Goal: Information Seeking & Learning: Understand process/instructions

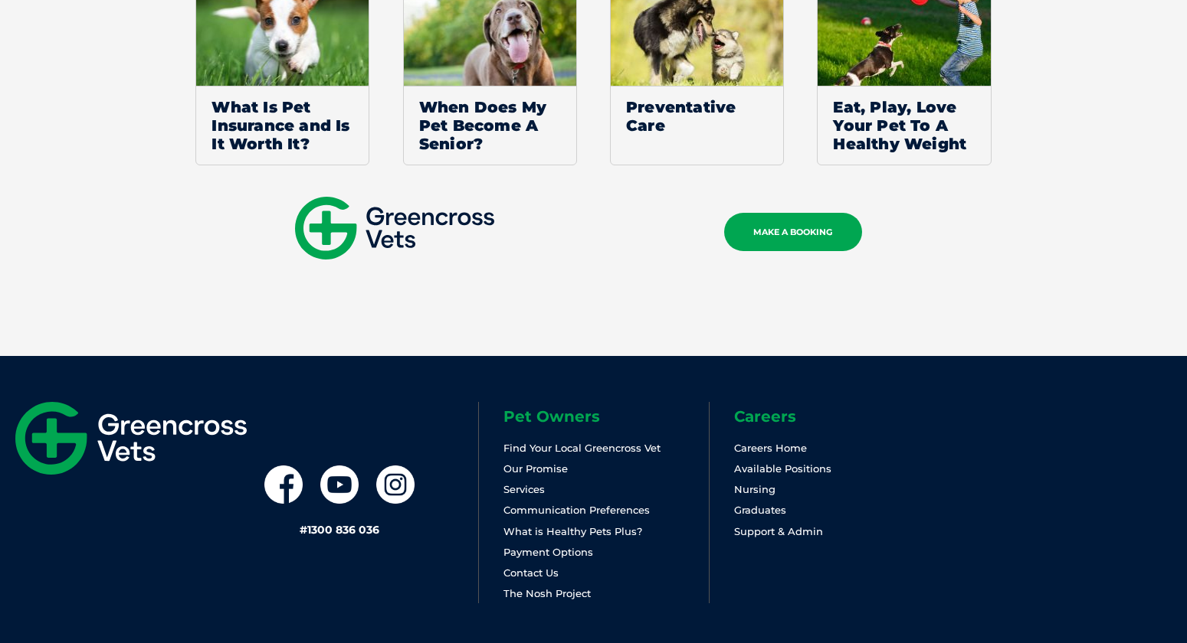
scroll to position [1206, 0]
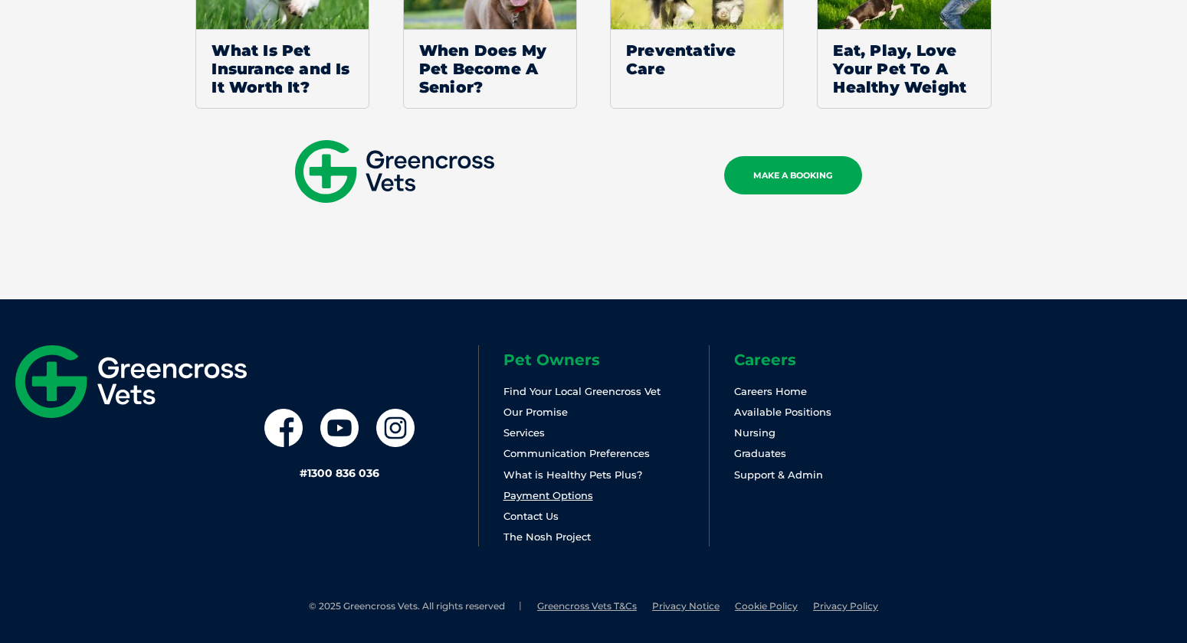
click at [549, 493] on link "Payment Options" at bounding box center [548, 495] width 90 height 12
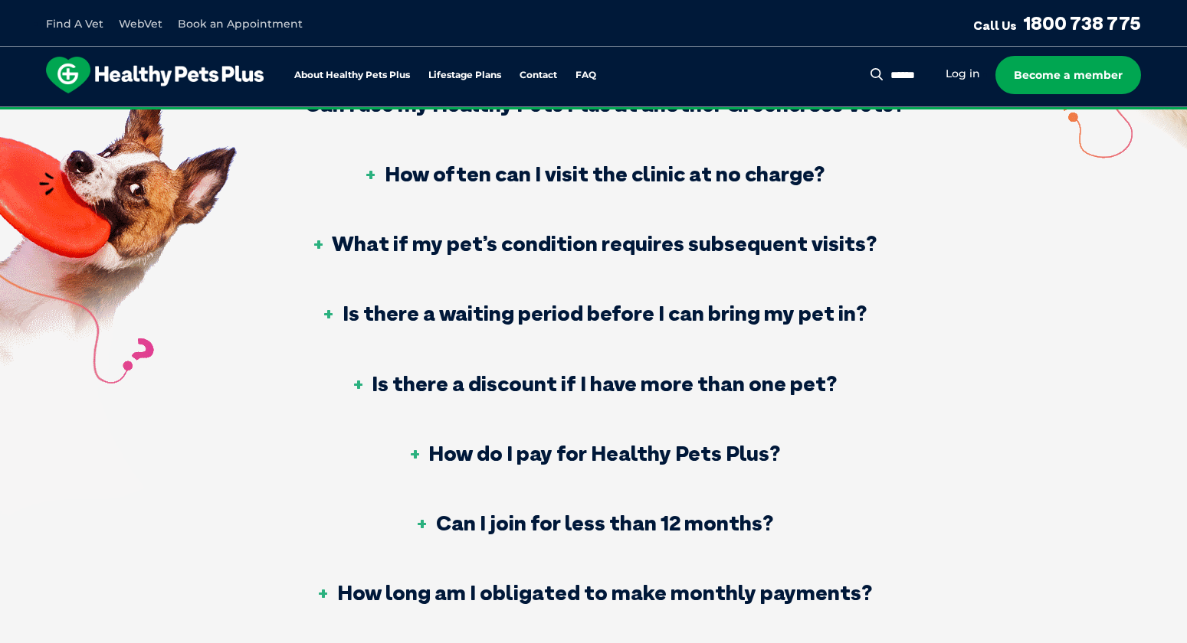
scroll to position [827, 0]
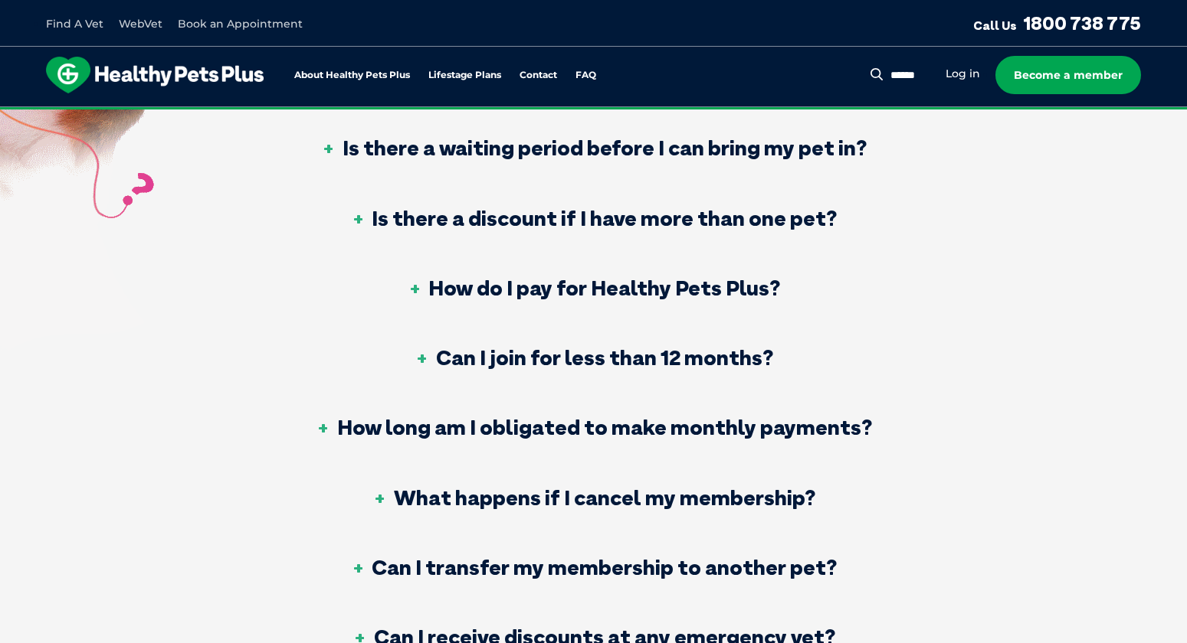
click at [565, 289] on h3 "How do I pay for Healthy Pets Plus?" at bounding box center [593, 287] width 373 height 21
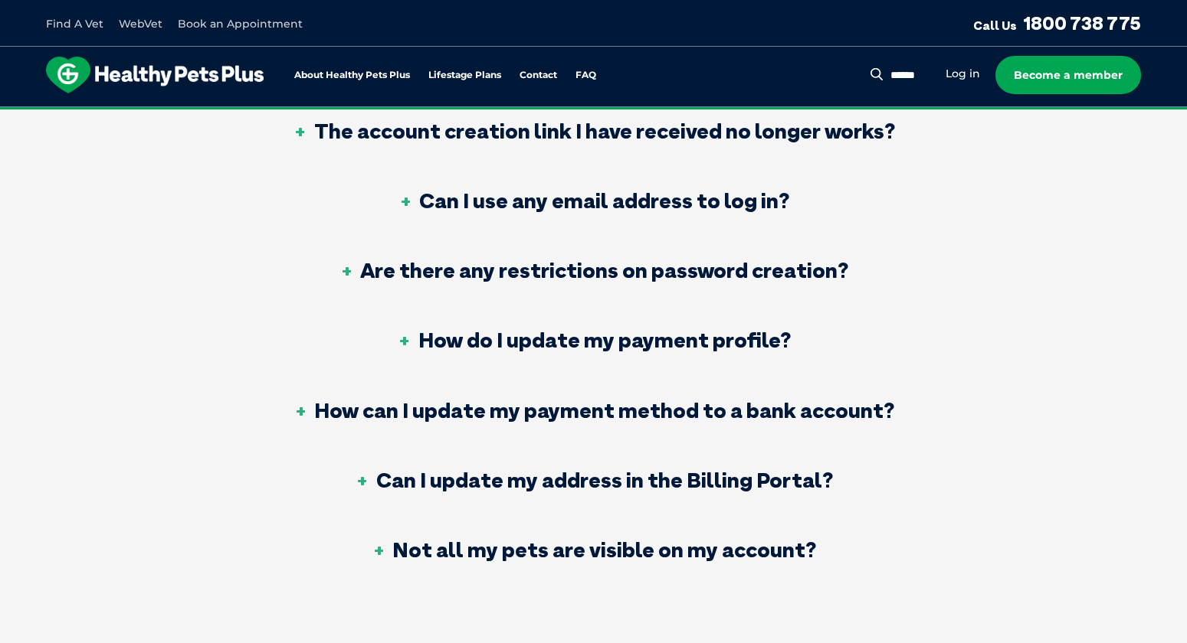
scroll to position [1655, 0]
click at [604, 408] on h3 "How can I update my payment method to a bank account?" at bounding box center [593, 409] width 601 height 21
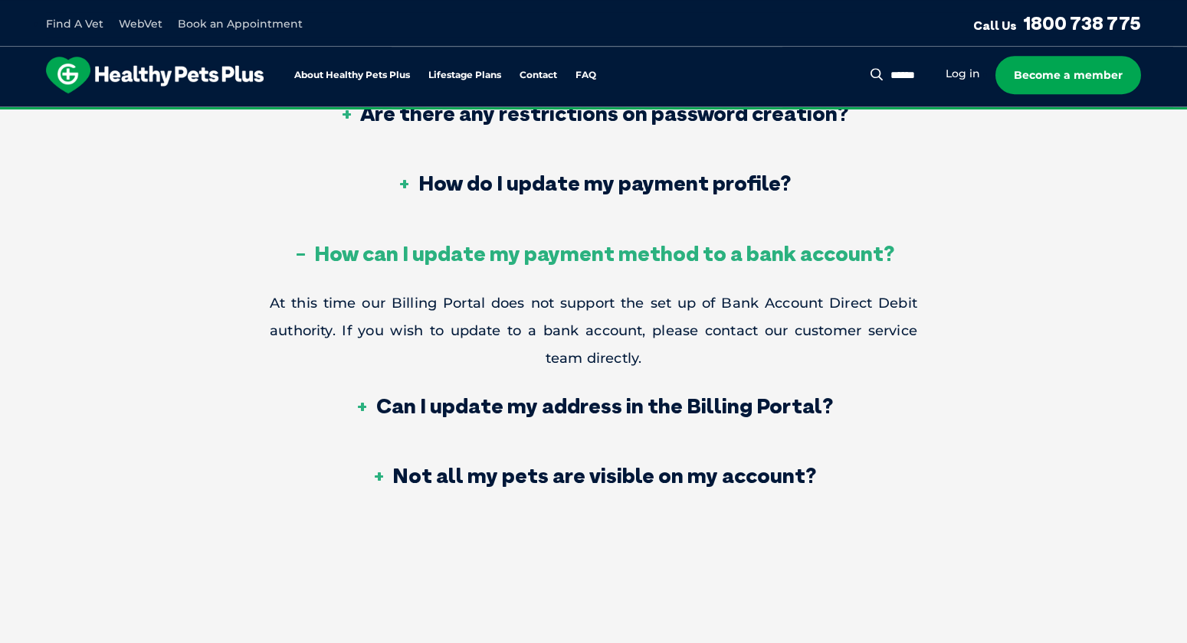
scroll to position [1710, 0]
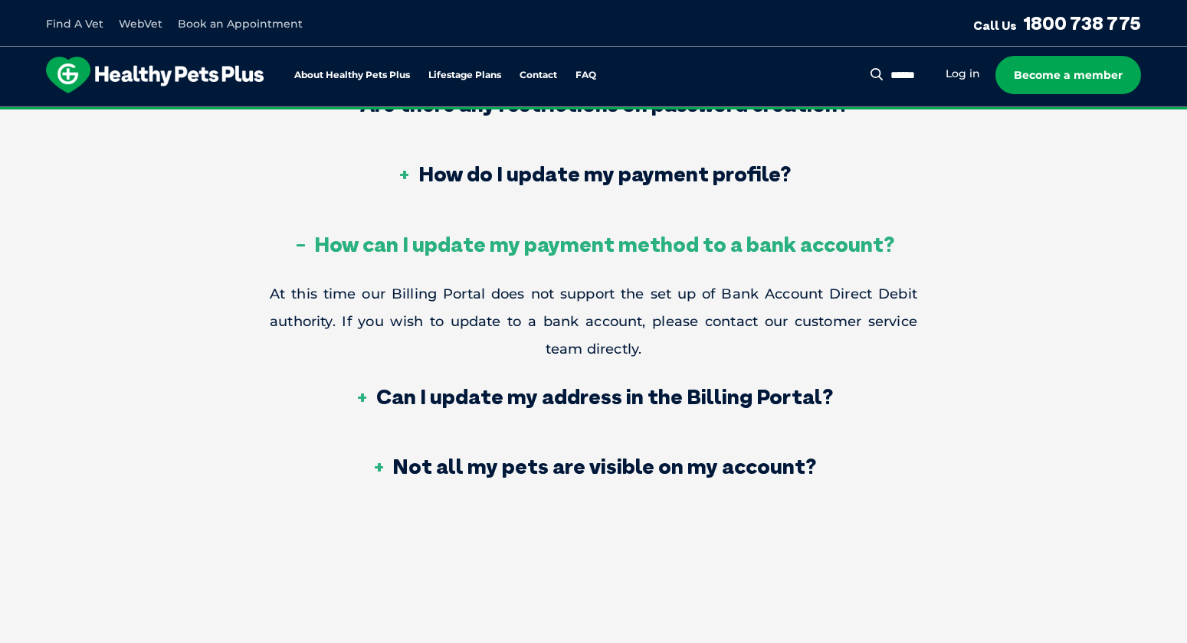
click at [568, 390] on h3 "Can I update my address in the Billing Portal?" at bounding box center [594, 396] width 478 height 21
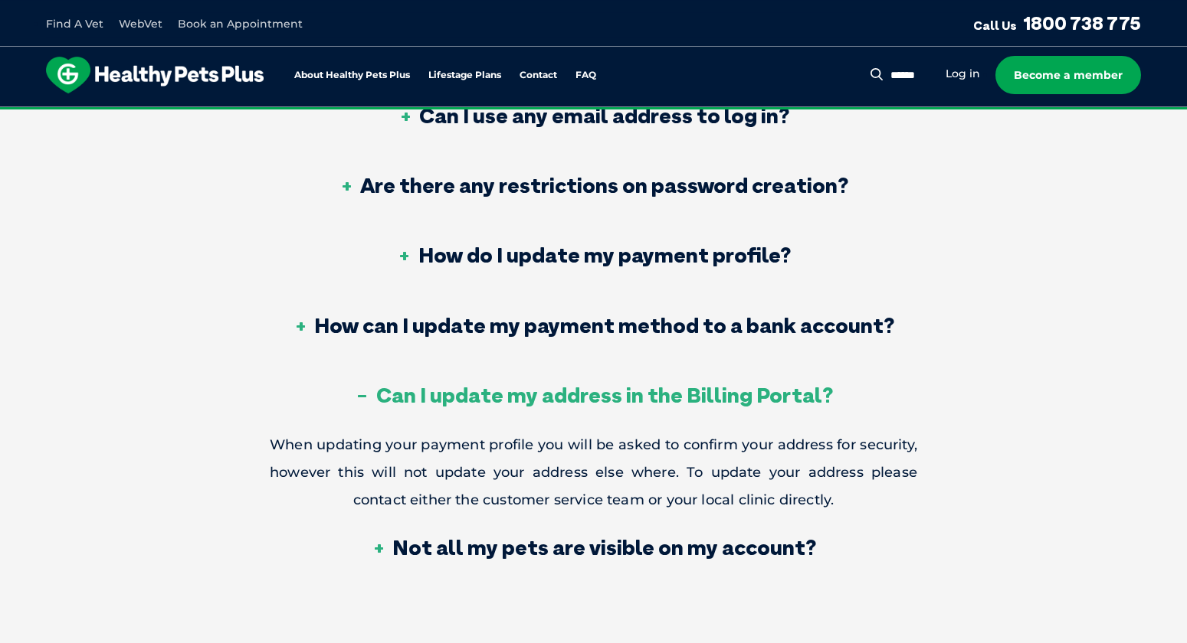
scroll to position [1627, 0]
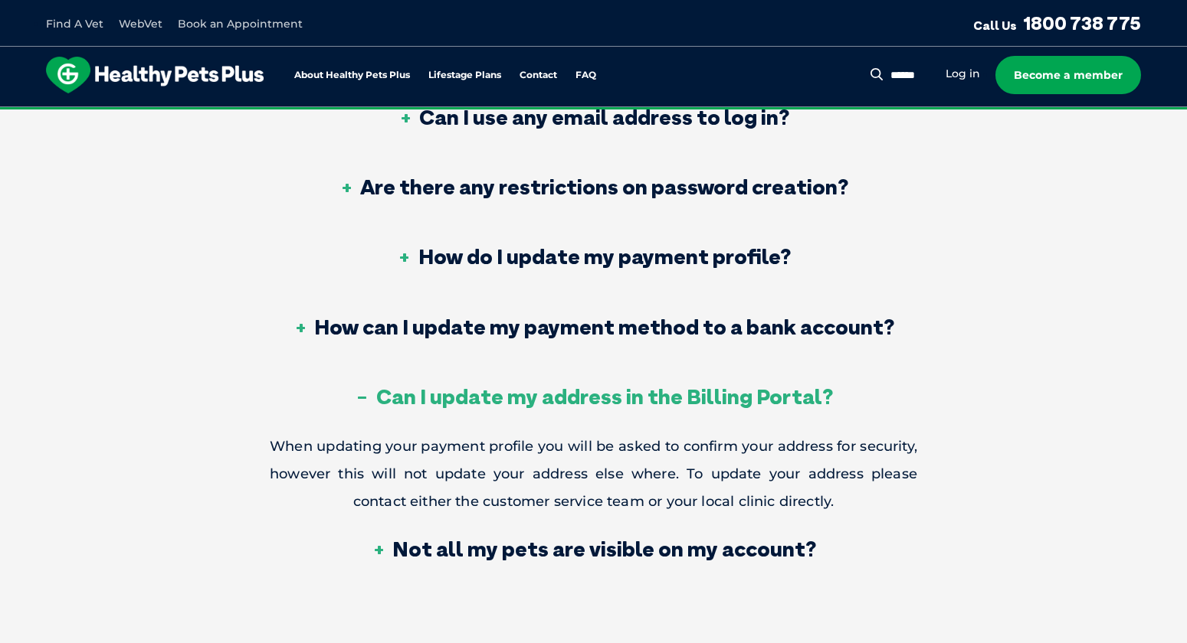
click at [622, 316] on h3 "How can I update my payment method to a bank account?" at bounding box center [593, 326] width 601 height 21
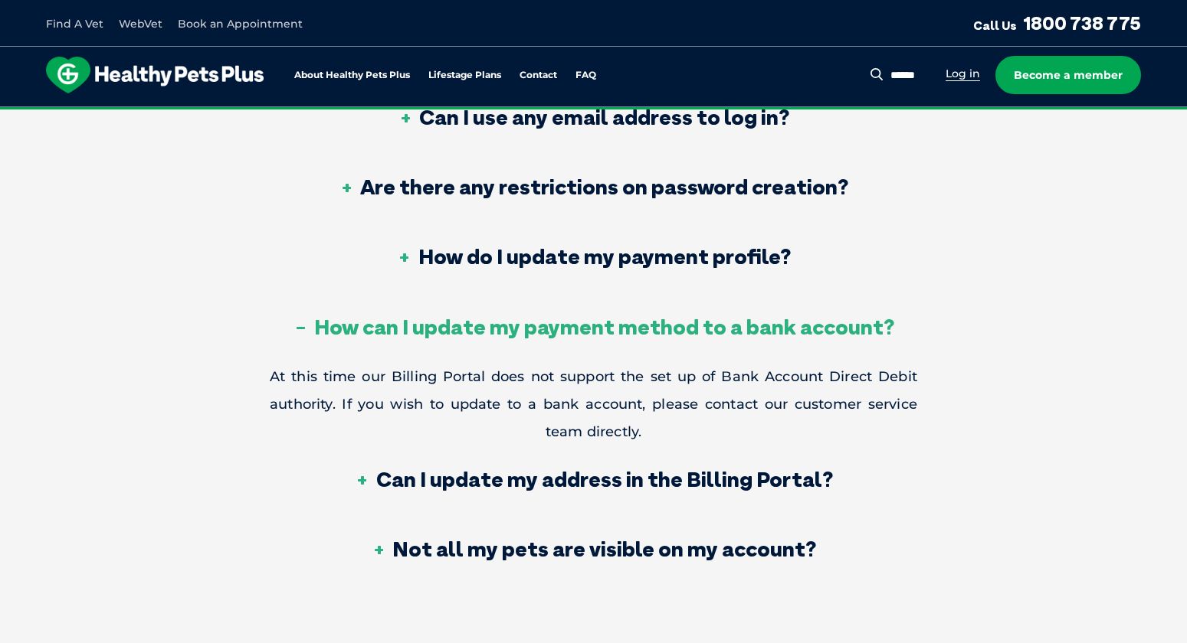
click at [963, 74] on link "Log in" at bounding box center [962, 74] width 34 height 15
